Goal: Check status: Check status

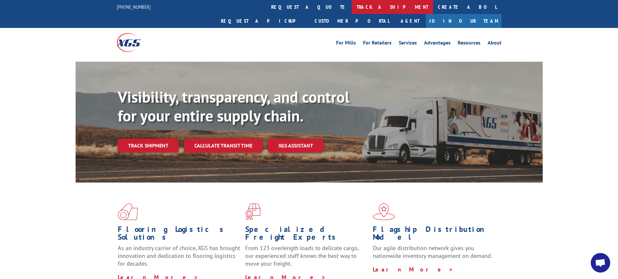
click at [352, 6] on link "track a shipment" at bounding box center [392, 7] width 81 height 14
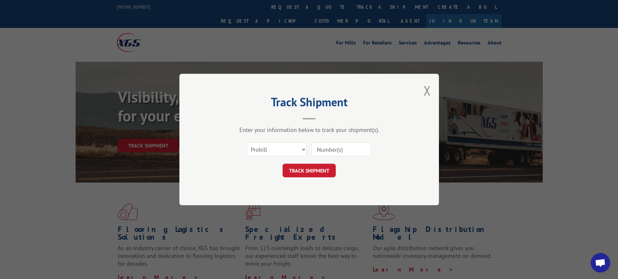
click at [320, 151] on input at bounding box center [341, 149] width 60 height 14
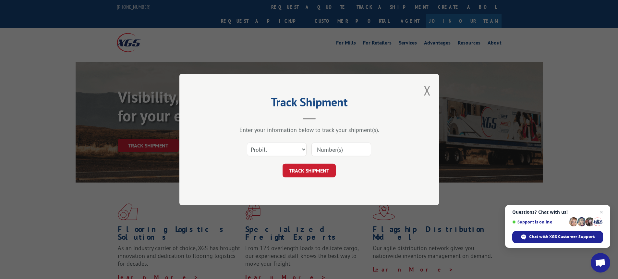
paste input "31457920"
type input "31457920"
click at [320, 172] on button "TRACK SHIPMENT" at bounding box center [309, 170] width 53 height 14
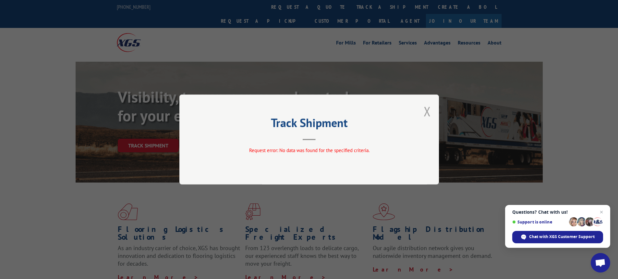
click at [428, 114] on button "Close modal" at bounding box center [427, 111] width 7 height 17
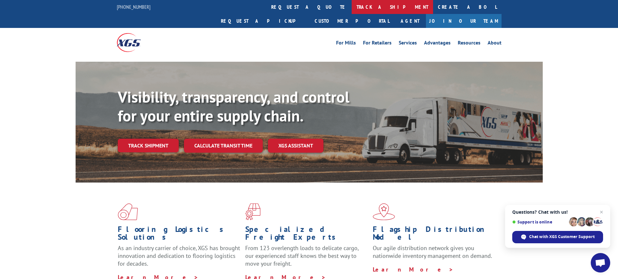
click at [352, 9] on link "track a shipment" at bounding box center [392, 7] width 81 height 14
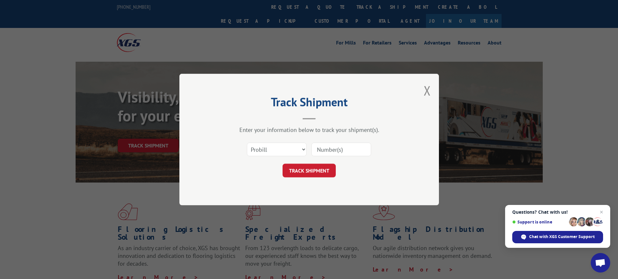
click at [328, 151] on input at bounding box center [341, 149] width 60 height 14
click at [284, 148] on select "Select category... Probill BOL PO" at bounding box center [277, 149] width 60 height 14
click at [331, 149] on input at bounding box center [341, 149] width 60 height 14
type input "31457920"
click button "TRACK SHIPMENT" at bounding box center [309, 170] width 53 height 14
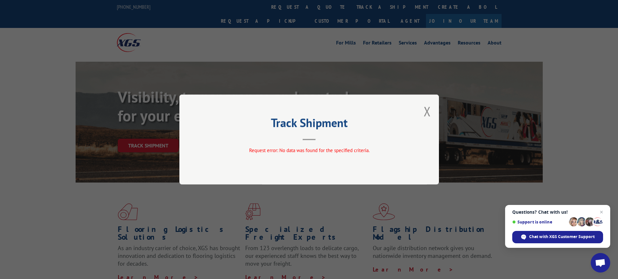
drag, startPoint x: 429, startPoint y: 112, endPoint x: 413, endPoint y: 115, distance: 16.4
click at [429, 112] on button "Close modal" at bounding box center [427, 111] width 7 height 17
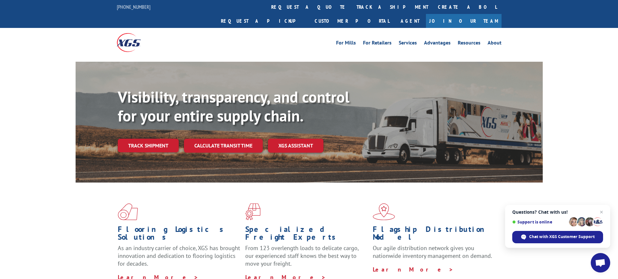
click at [144, 139] on link "Track shipment" at bounding box center [148, 146] width 61 height 14
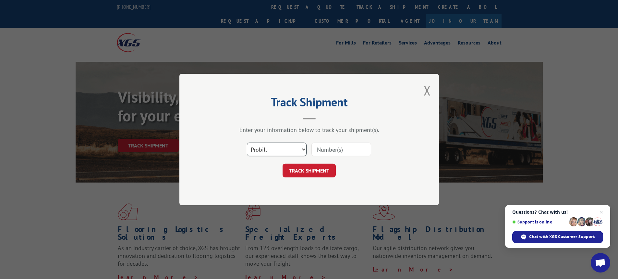
click at [270, 151] on select "Select category... Probill BOL PO" at bounding box center [277, 149] width 60 height 14
select select "bol"
click at [247, 142] on select "Select category... Probill BOL PO" at bounding box center [277, 149] width 60 height 14
click at [333, 150] on input at bounding box center [341, 149] width 60 height 14
paste input "31457920"
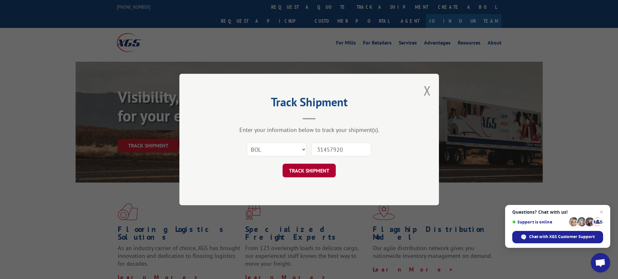
type input "31457920"
click at [313, 174] on button "TRACK SHIPMENT" at bounding box center [309, 170] width 53 height 14
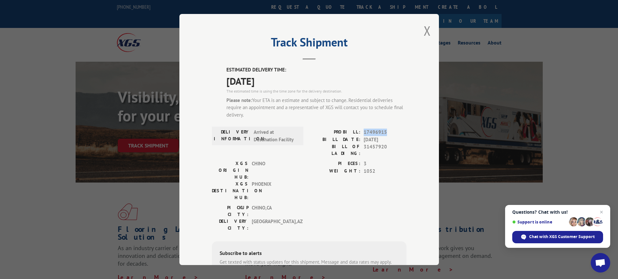
drag, startPoint x: 383, startPoint y: 131, endPoint x: 362, endPoint y: 132, distance: 21.1
click at [364, 132] on span "17496915" at bounding box center [385, 131] width 43 height 7
copy span "17496915"
click at [425, 29] on button "Close modal" at bounding box center [427, 30] width 7 height 17
